Goal: Information Seeking & Learning: Compare options

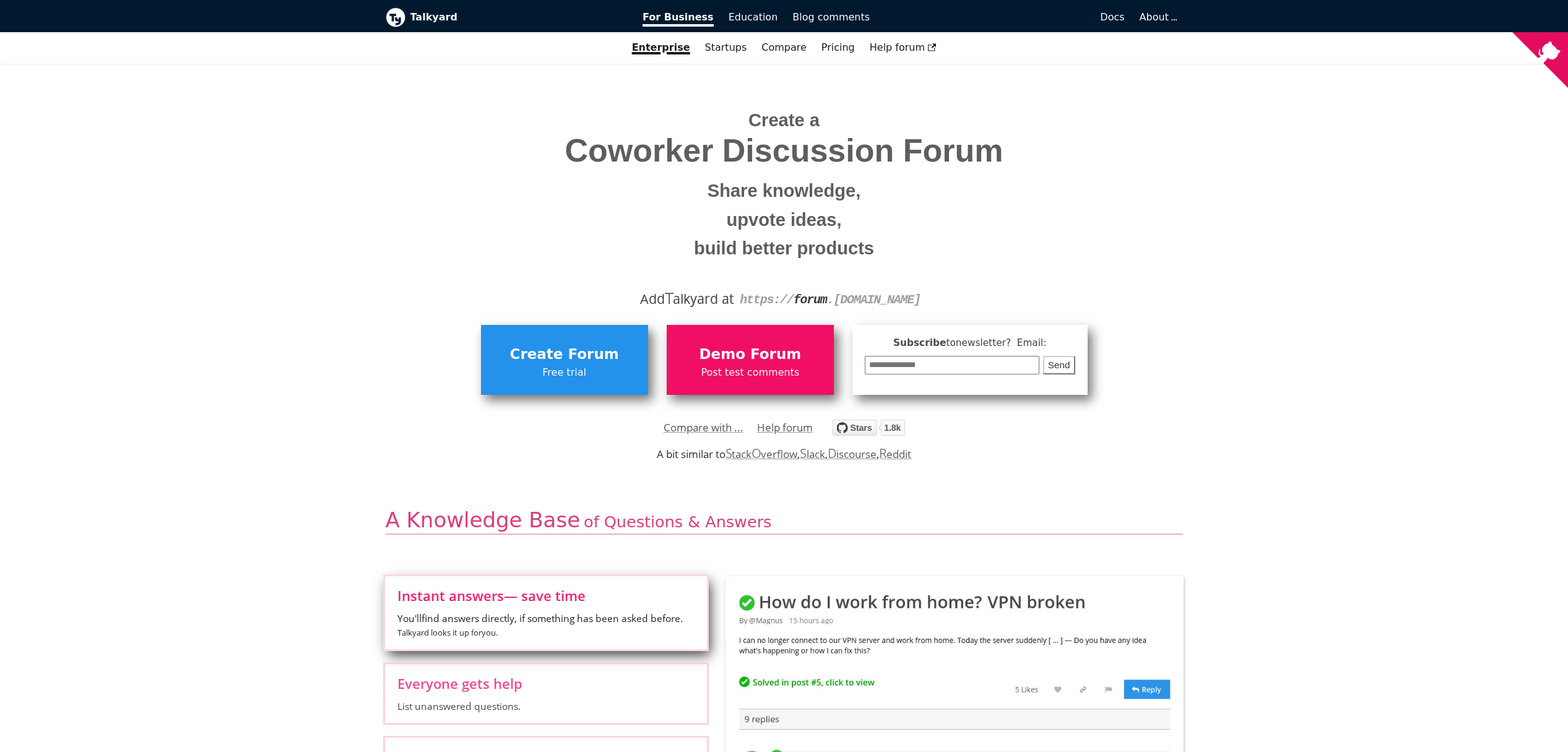
click at [733, 50] on link "Startups" at bounding box center [726, 48] width 57 height 21
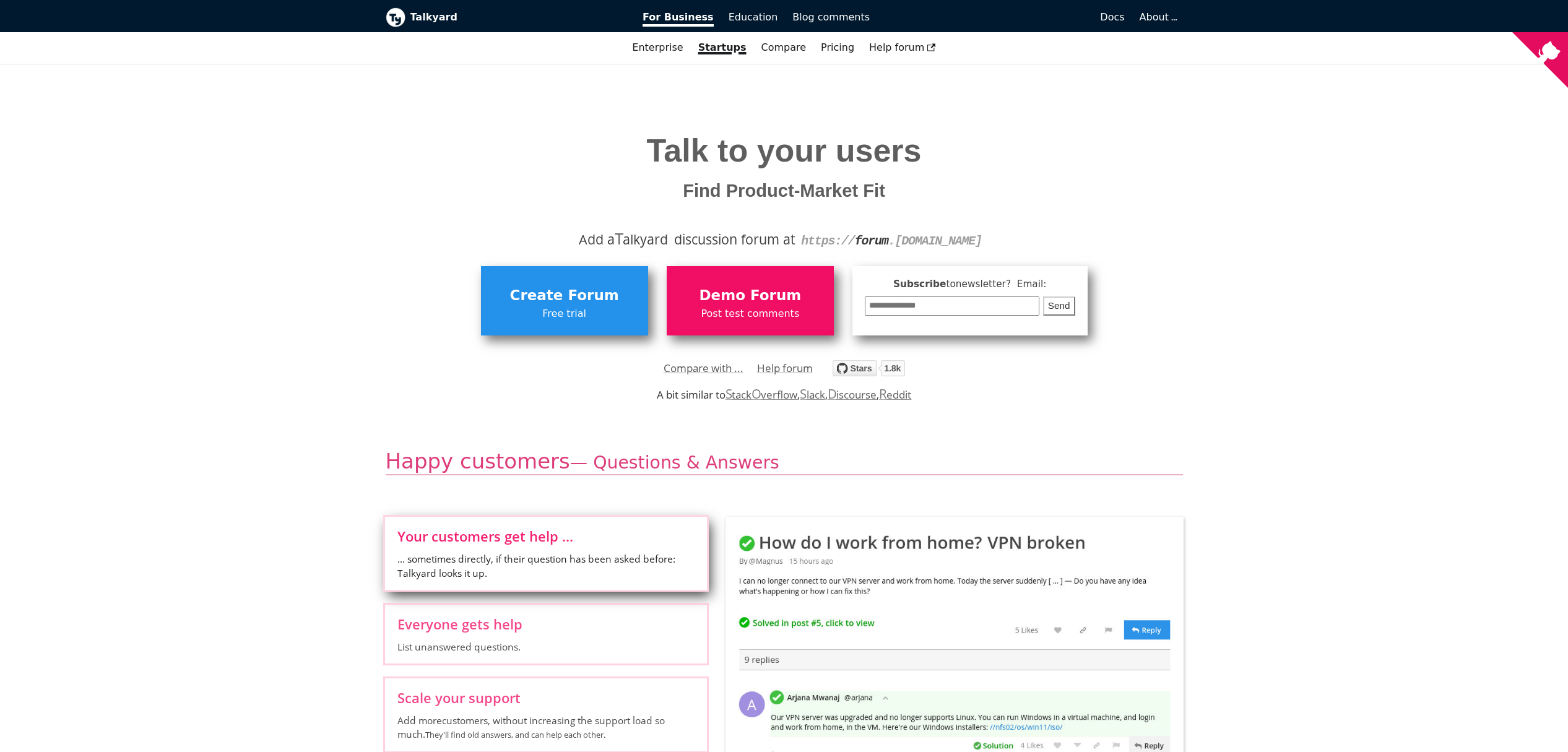
click at [728, 48] on link "Startups" at bounding box center [722, 48] width 63 height 21
click at [778, 49] on link "Compare" at bounding box center [783, 47] width 45 height 11
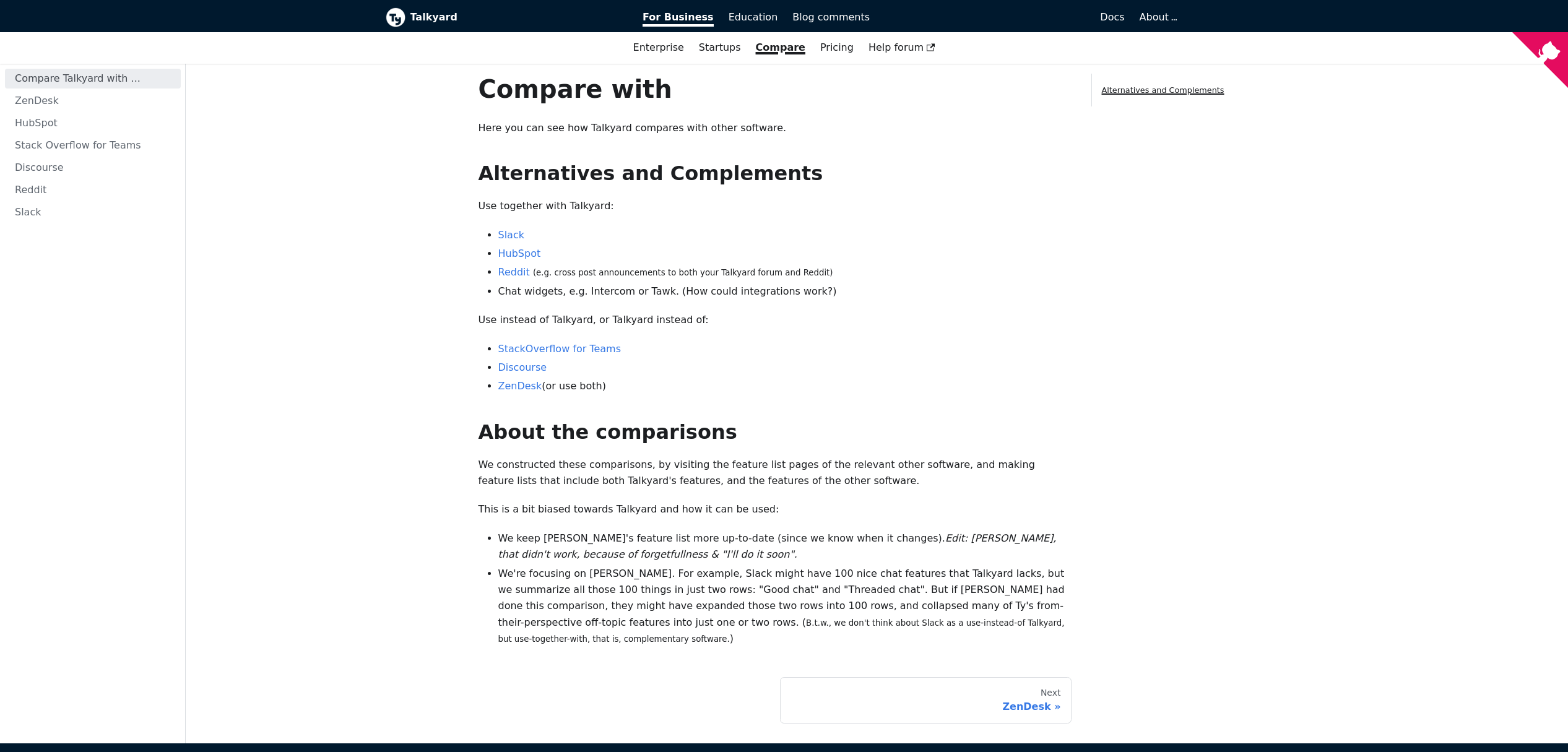
click at [715, 49] on link "Startups" at bounding box center [720, 48] width 57 height 21
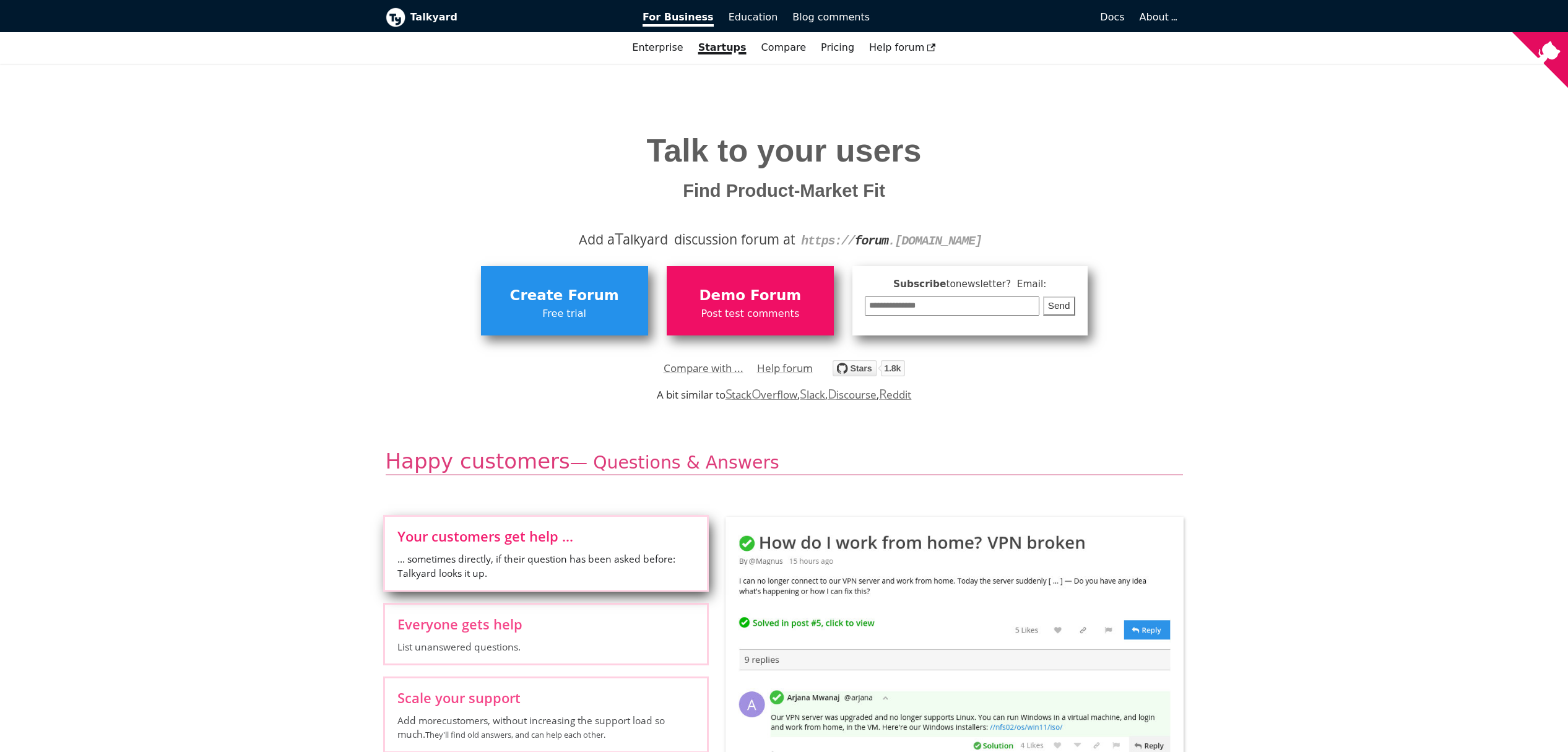
click at [777, 48] on link "Compare" at bounding box center [783, 47] width 45 height 11
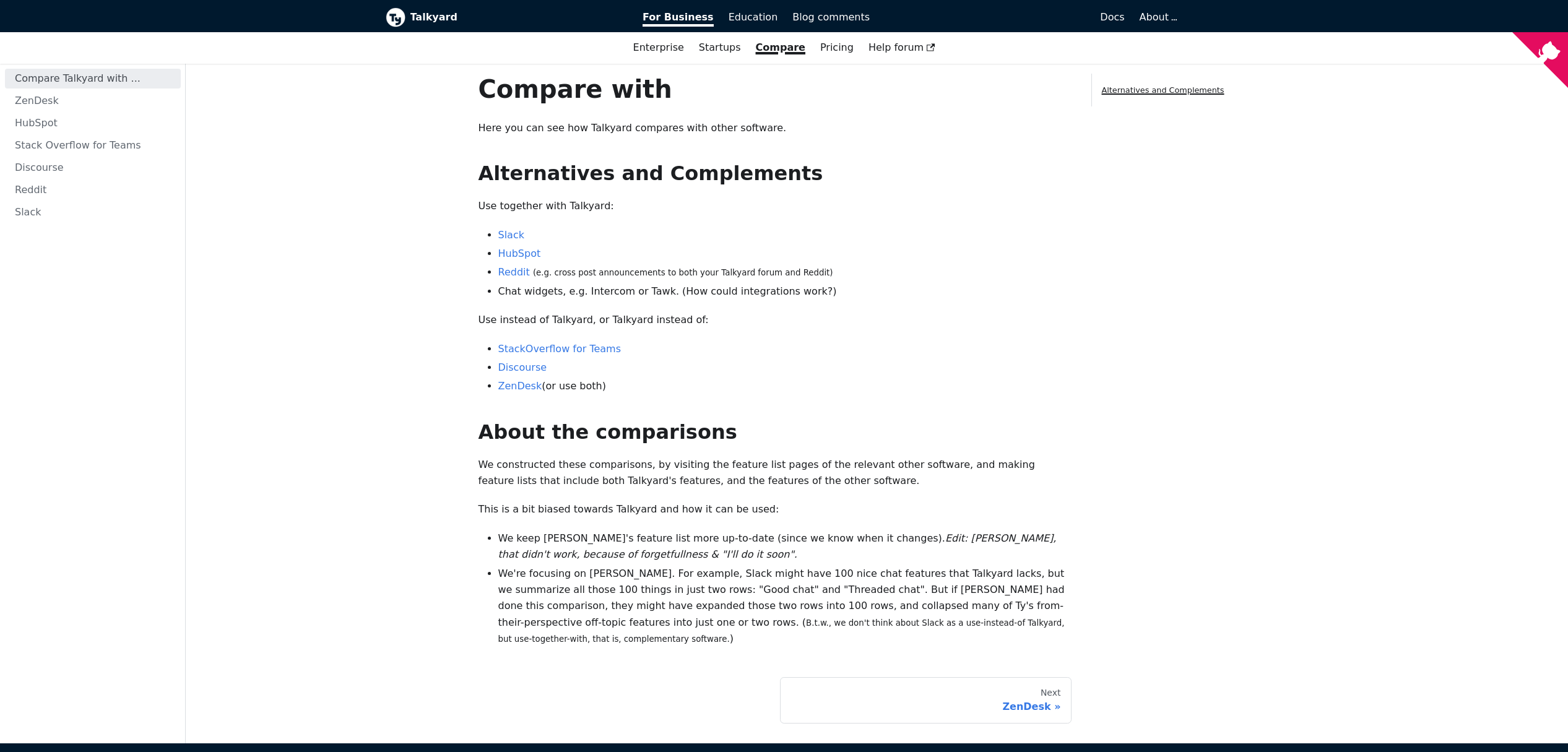
click at [55, 160] on link "Discourse" at bounding box center [93, 168] width 175 height 19
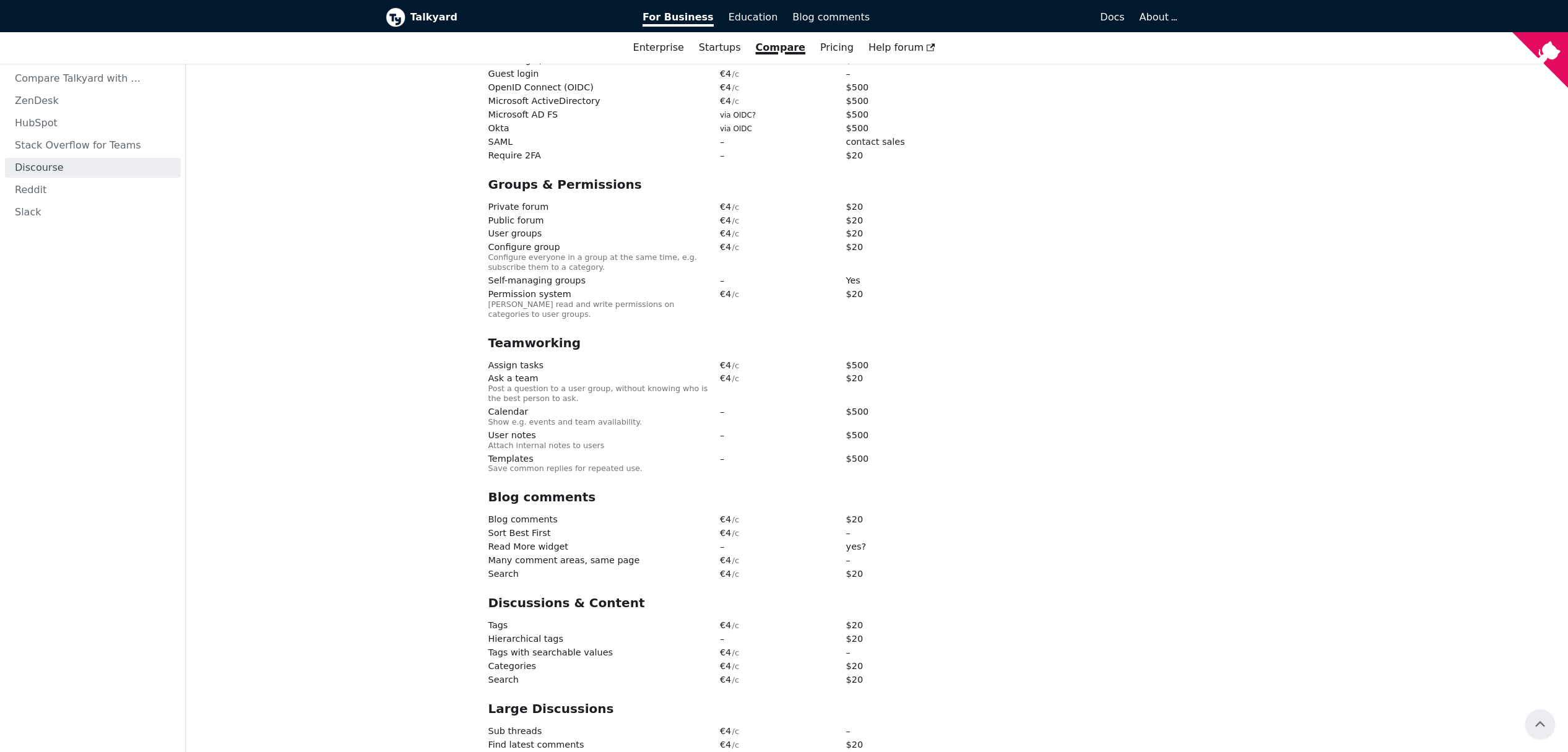
scroll to position [725, 0]
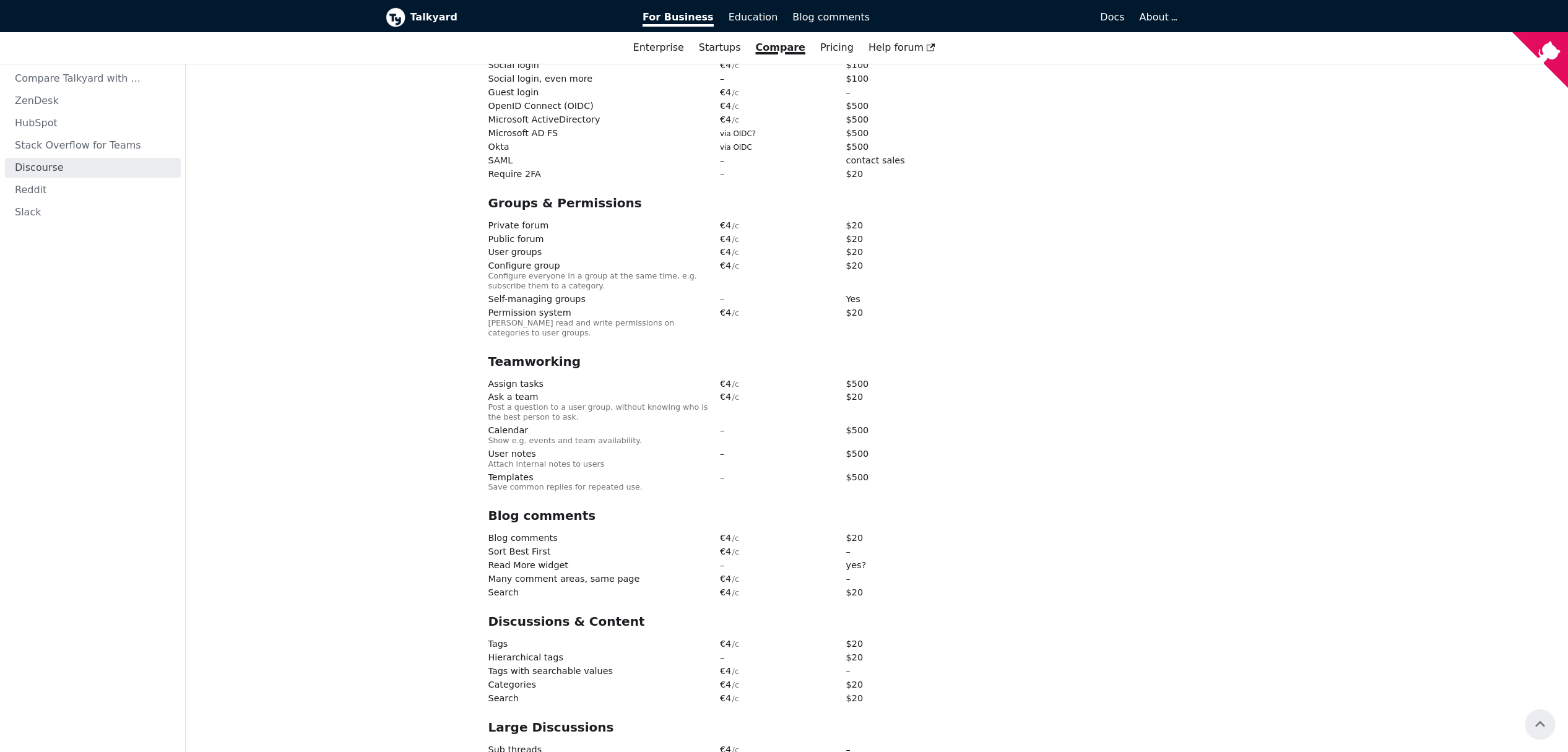
click at [843, 46] on link "Pricing" at bounding box center [836, 48] width 49 height 21
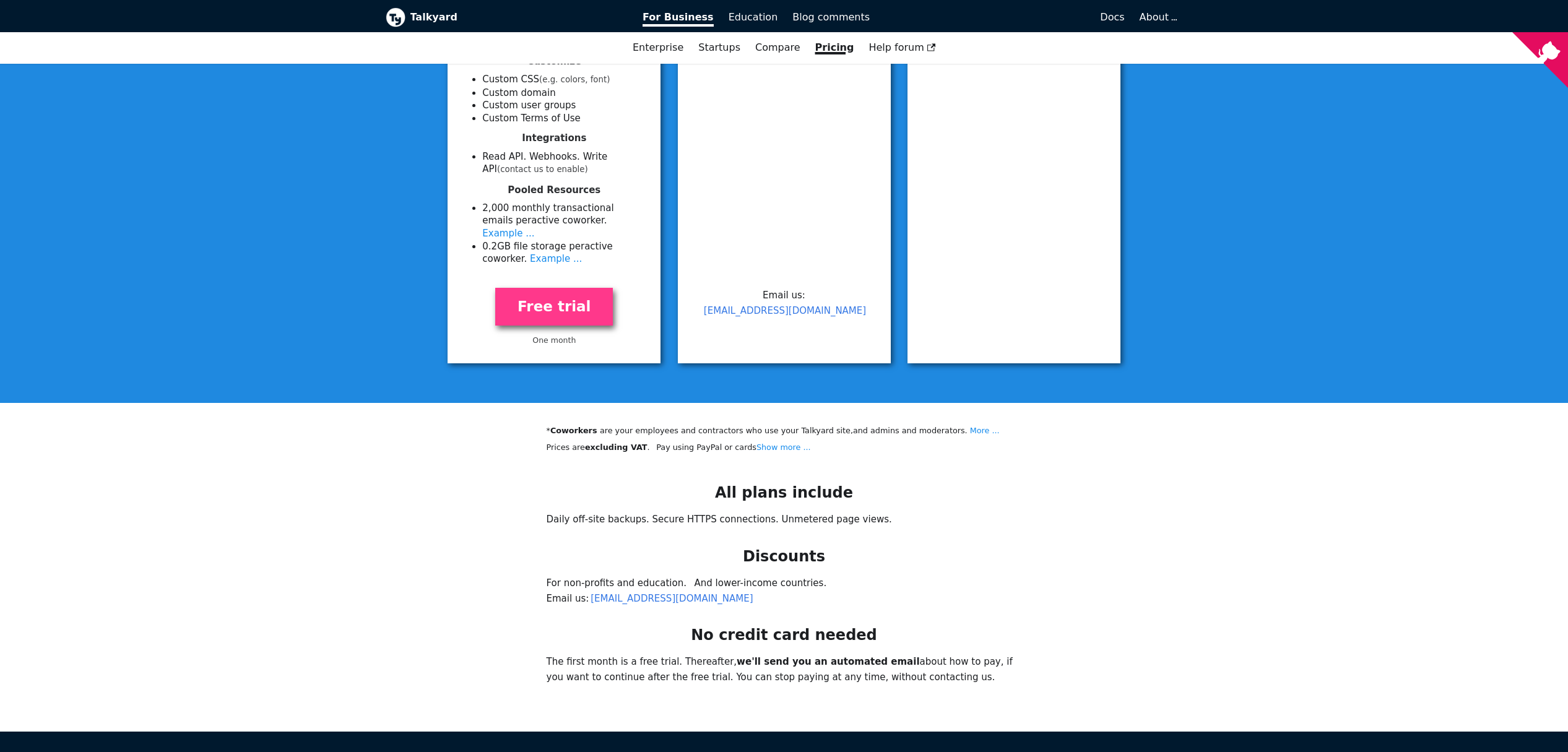
scroll to position [615, 0]
